Goal: Check status

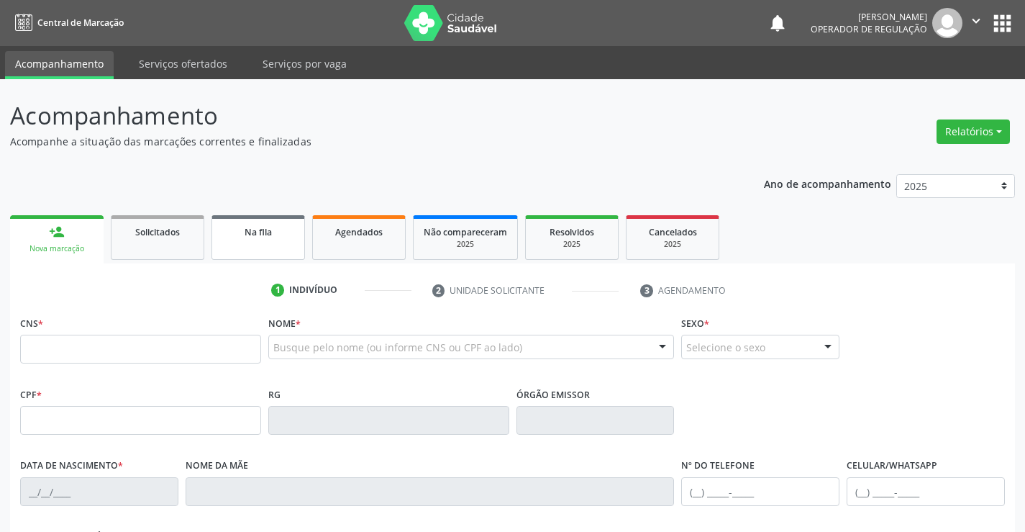
click at [284, 247] on link "Na fila" at bounding box center [258, 237] width 94 height 45
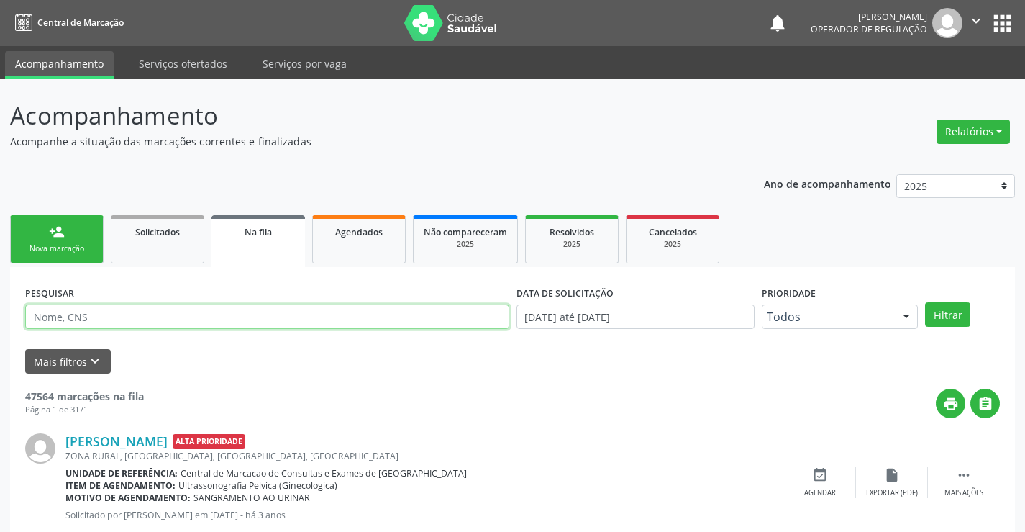
click at [138, 314] on input "text" at bounding box center [267, 316] width 484 height 24
type input "703401225405519"
click at [941, 314] on button "Filtrar" at bounding box center [947, 314] width 45 height 24
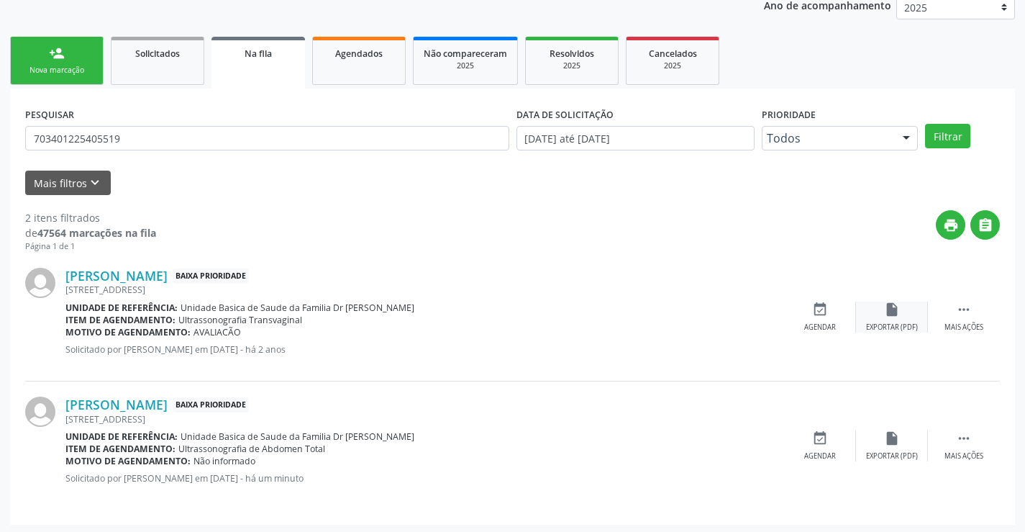
scroll to position [181, 0]
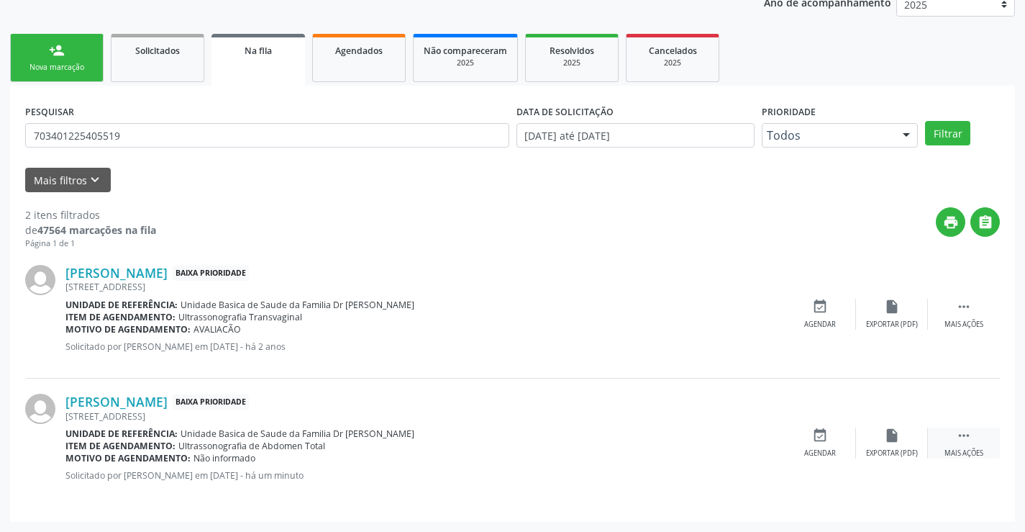
click at [957, 436] on icon "" at bounding box center [964, 435] width 16 height 16
click at [752, 437] on icon "print" at bounding box center [748, 435] width 16 height 16
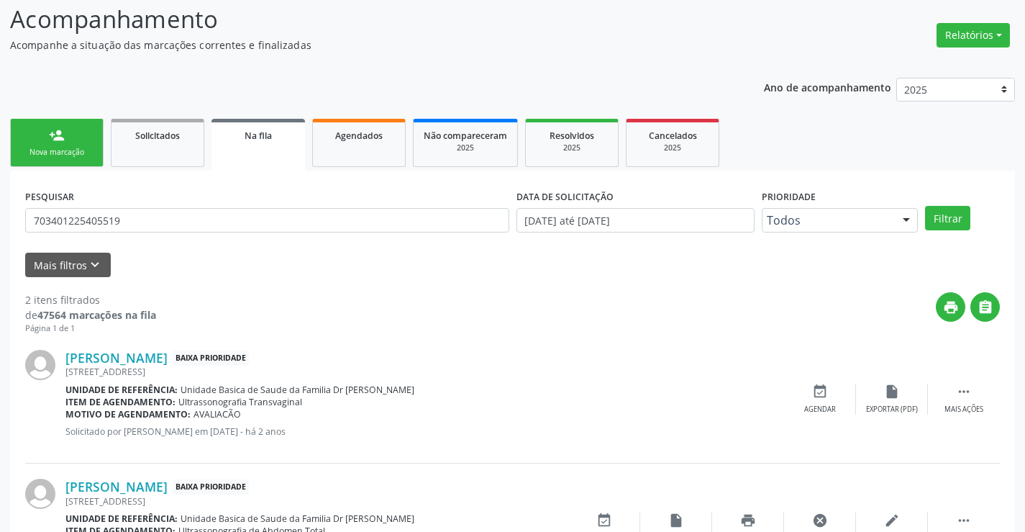
scroll to position [0, 0]
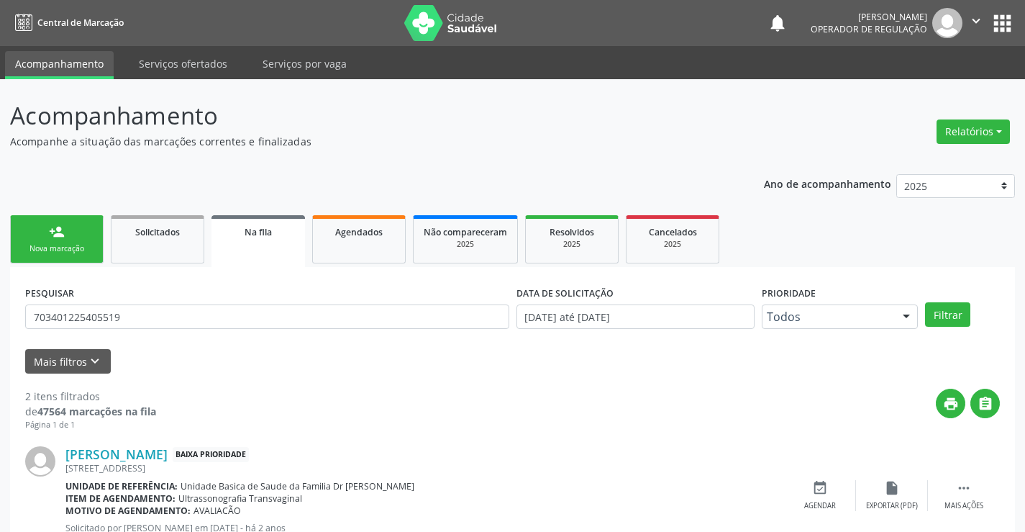
click at [974, 18] on icon "" at bounding box center [976, 21] width 16 height 16
click at [920, 87] on link "Sair" at bounding box center [939, 88] width 99 height 20
